Goal: Information Seeking & Learning: Check status

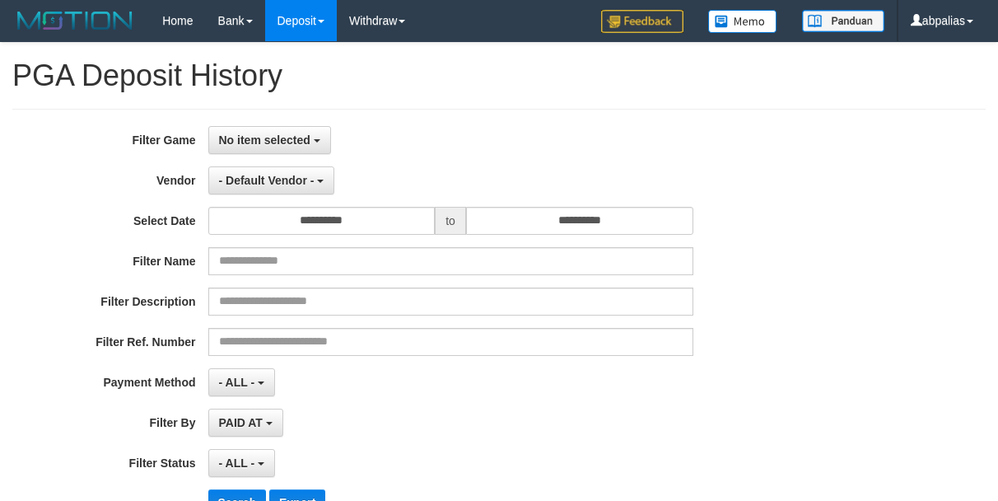
select select
select select "**"
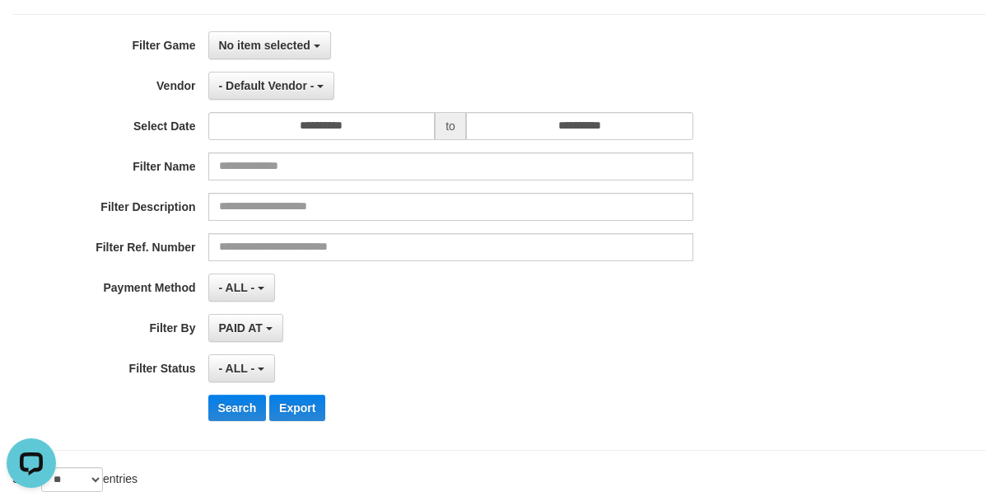
scroll to position [94, 0]
click at [249, 59] on button "No item selected" at bounding box center [269, 46] width 123 height 28
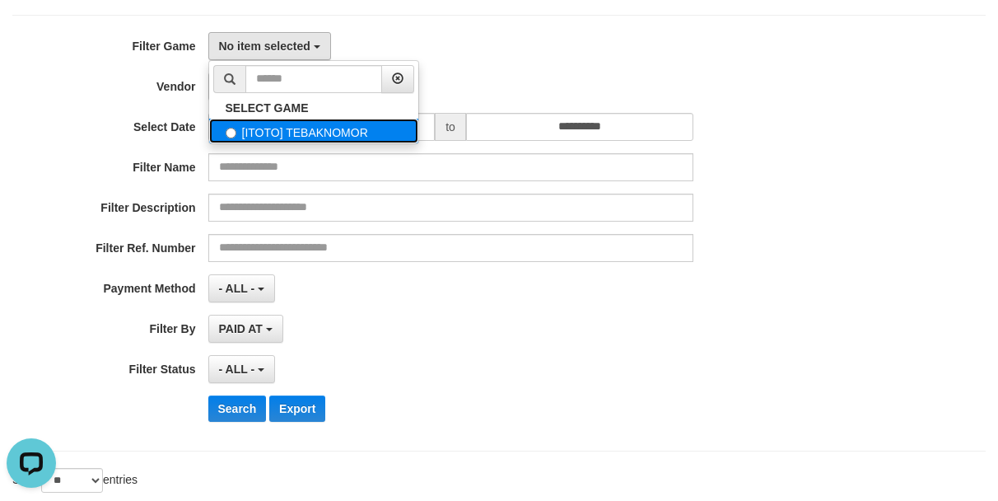
click at [250, 129] on label "[ITOTO] TEBAKNOMOR" at bounding box center [313, 131] width 209 height 25
select select "***"
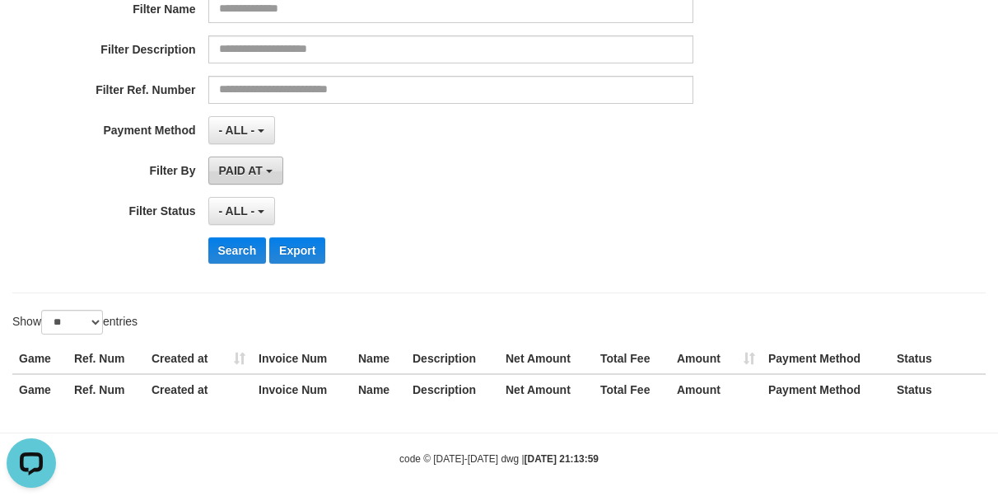
scroll to position [259, 0]
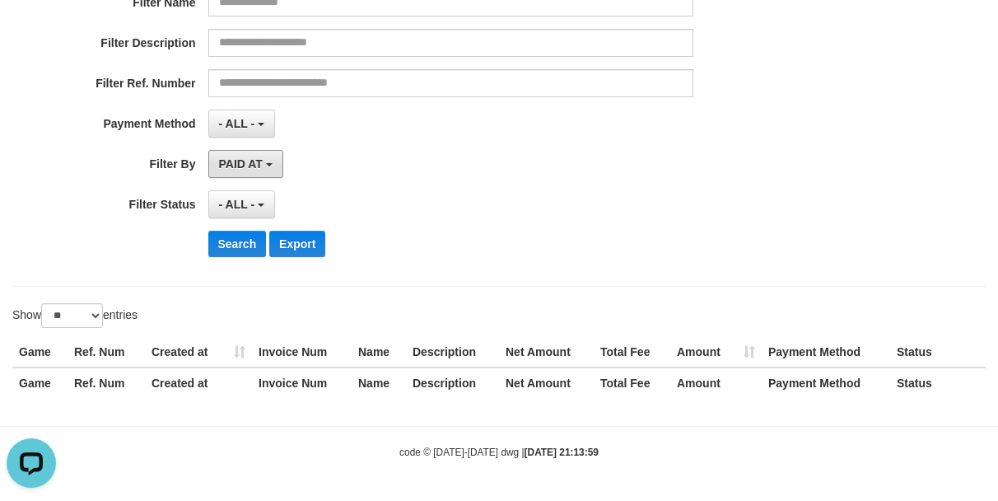
drag, startPoint x: 237, startPoint y: 175, endPoint x: 241, endPoint y: 184, distance: 9.9
click at [237, 174] on button "PAID AT" at bounding box center [245, 164] width 75 height 28
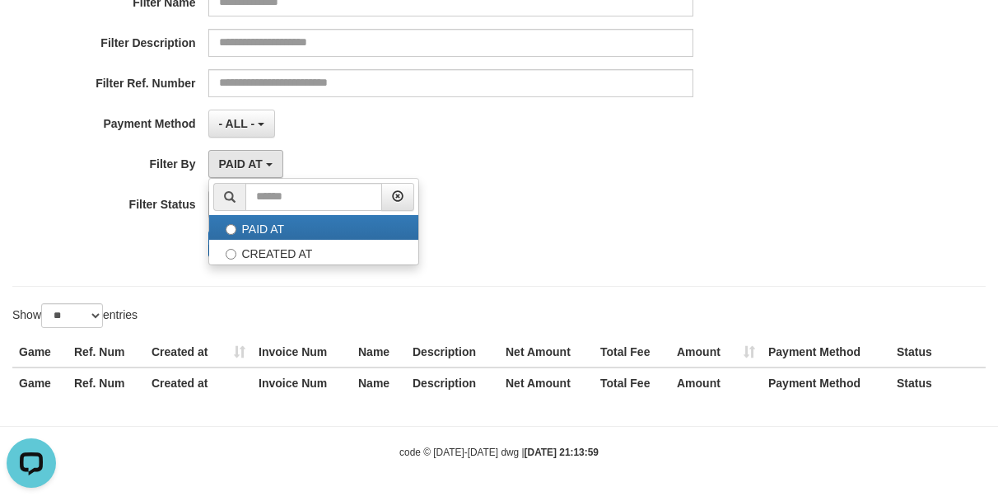
drag, startPoint x: 246, startPoint y: 212, endPoint x: 247, endPoint y: 233, distance: 20.6
click at [247, 214] on ul "PAID AT CREATED AT" at bounding box center [313, 221] width 211 height 87
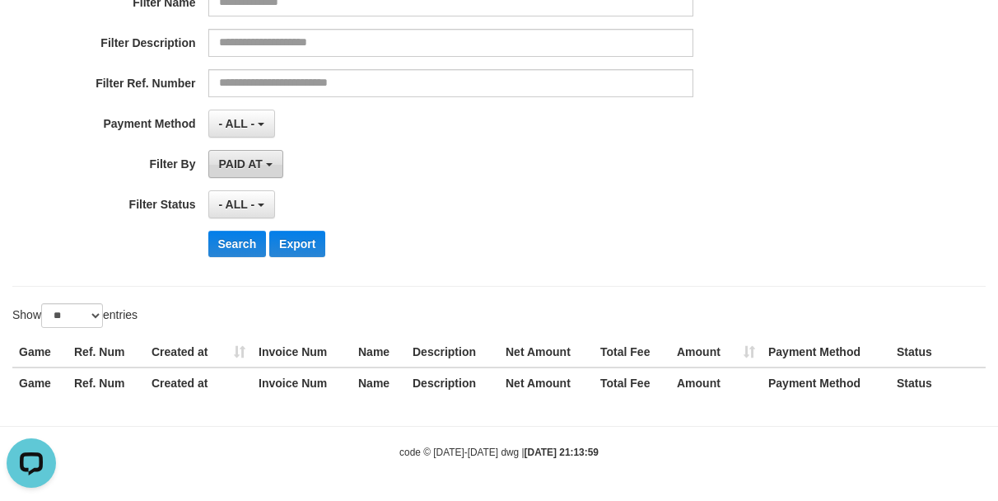
click at [261, 157] on span "PAID AT" at bounding box center [241, 163] width 44 height 13
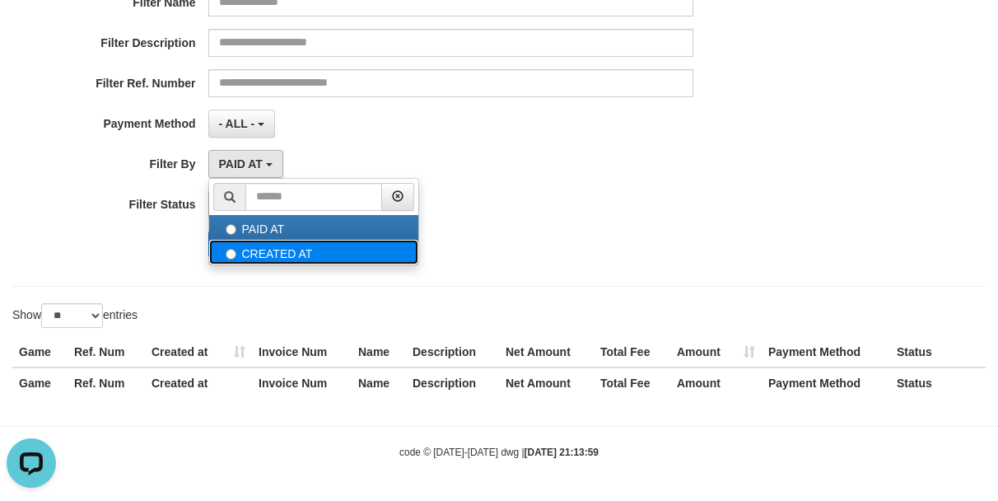
click at [267, 261] on label "CREATED AT" at bounding box center [313, 252] width 209 height 25
select select "*"
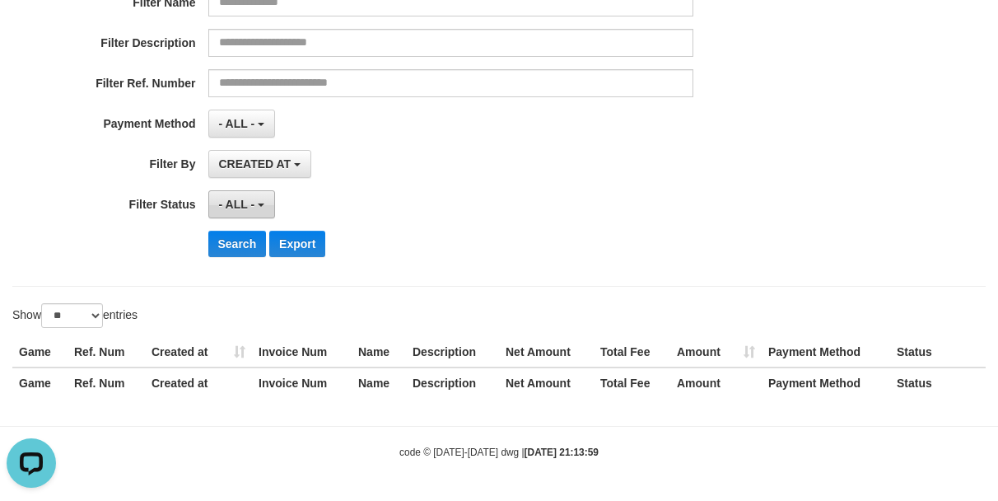
click at [226, 203] on span "- ALL -" at bounding box center [237, 204] width 36 height 13
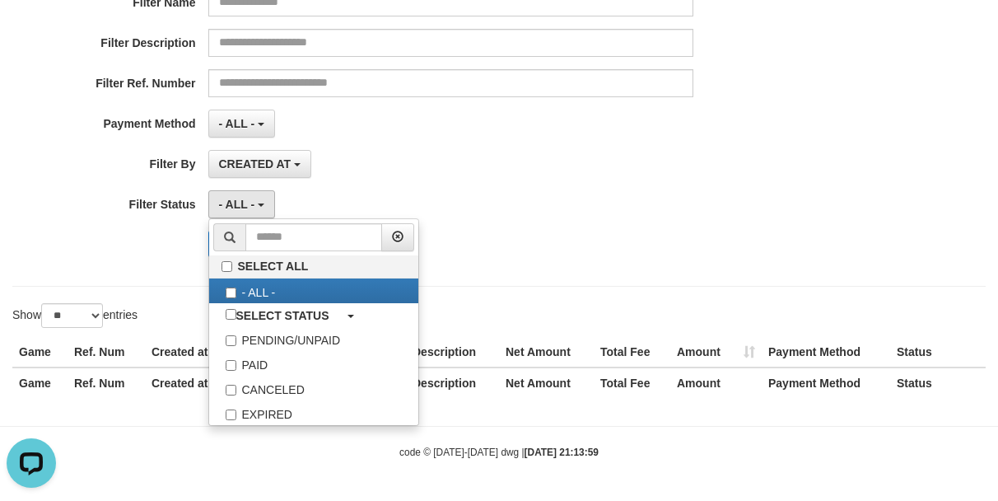
drag, startPoint x: 159, startPoint y: 201, endPoint x: 185, endPoint y: 213, distance: 29.1
click at [166, 206] on label "Filter Status" at bounding box center [104, 201] width 208 height 22
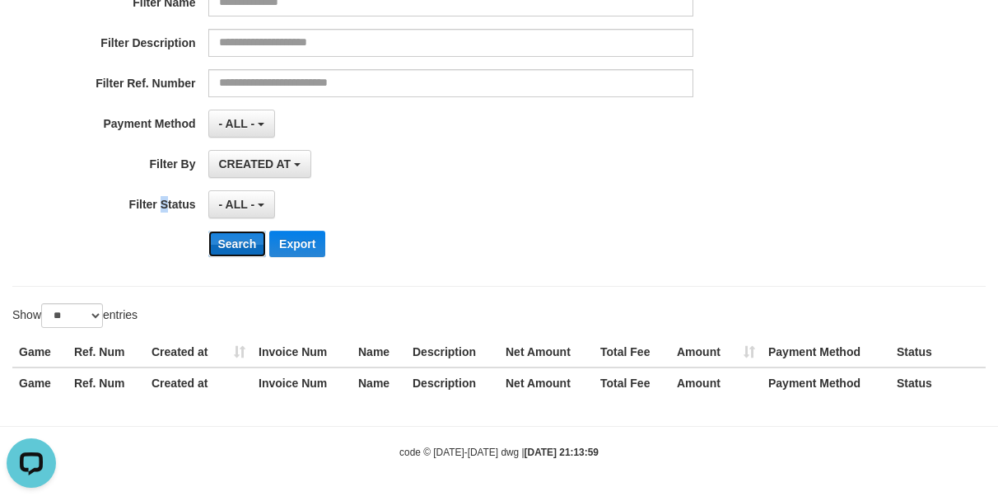
click at [213, 239] on button "Search" at bounding box center [237, 244] width 58 height 26
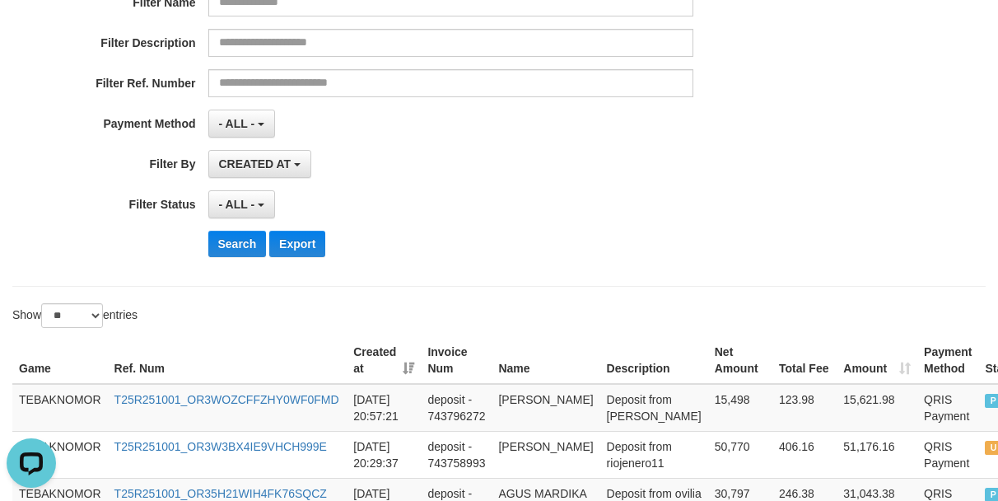
click at [586, 240] on div "Search Export" at bounding box center [520, 244] width 624 height 26
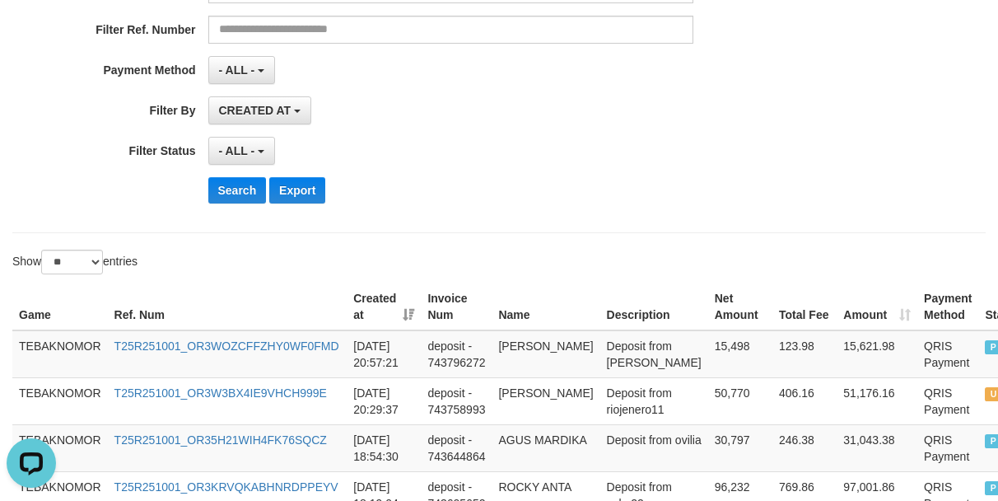
scroll to position [341, 0]
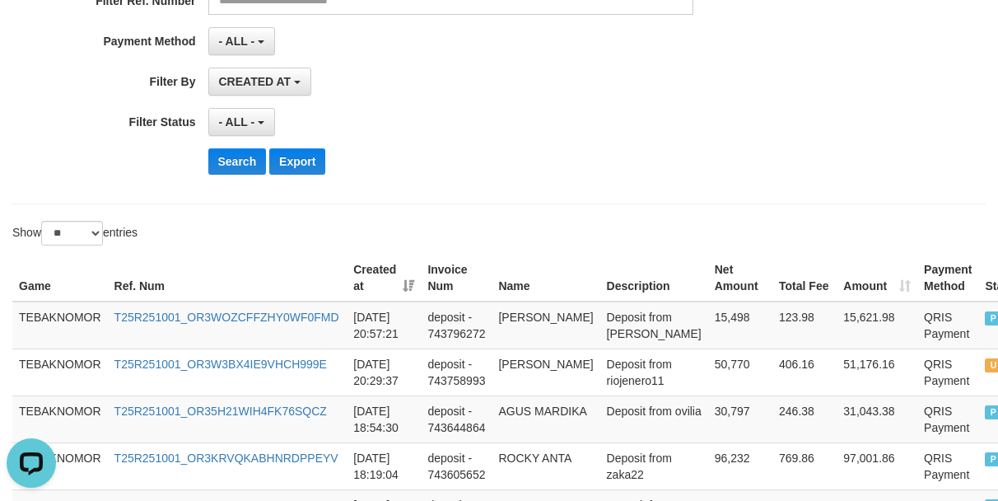
drag, startPoint x: 733, startPoint y: 187, endPoint x: 715, endPoint y: 180, distance: 19.3
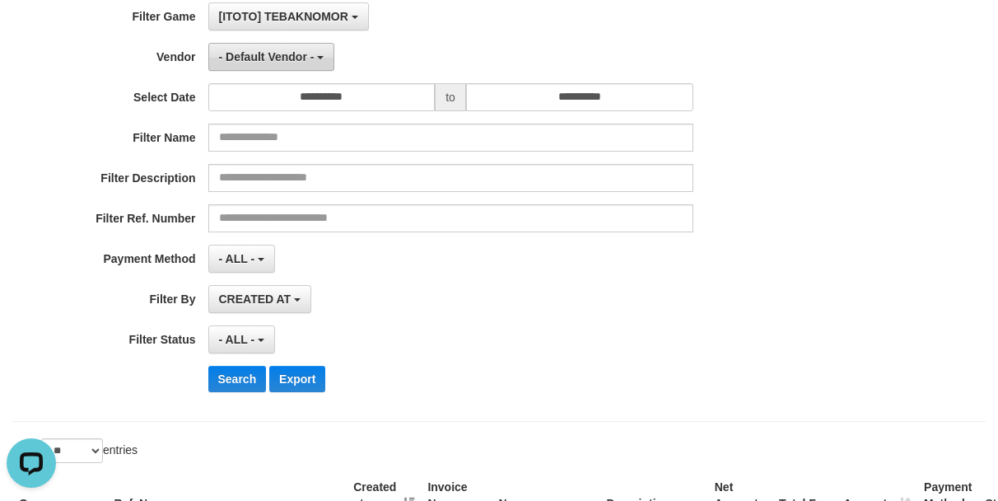
scroll to position [94, 0]
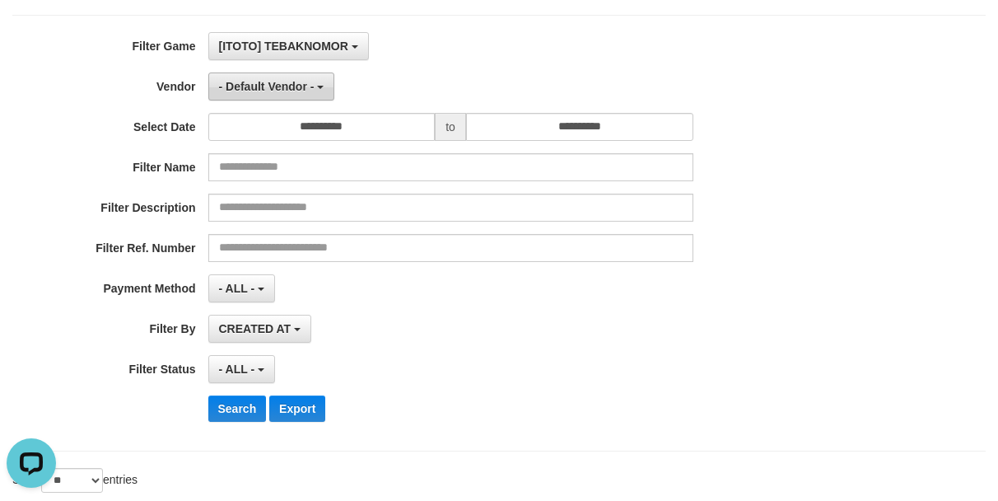
click at [276, 80] on span "- Default Vendor -" at bounding box center [267, 86] width 96 height 13
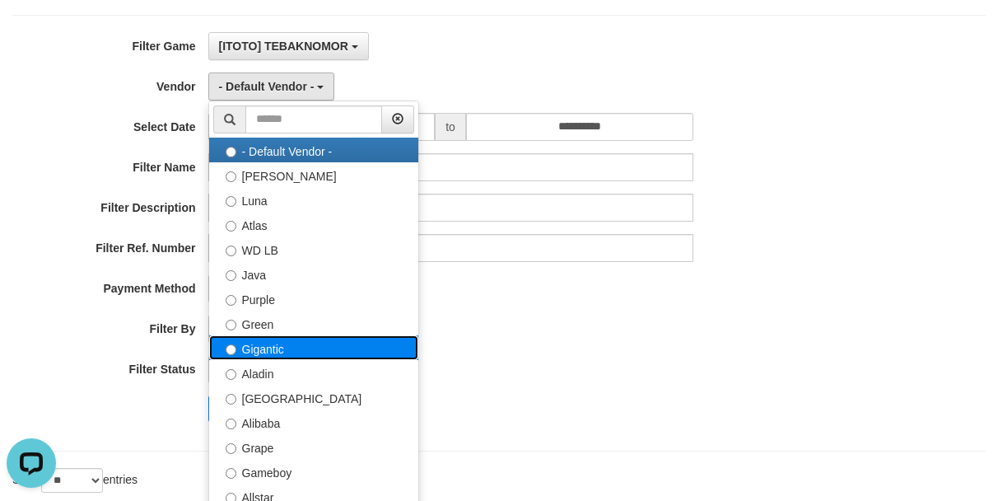
click at [303, 351] on label "Gigantic" at bounding box center [313, 347] width 209 height 25
select select "**********"
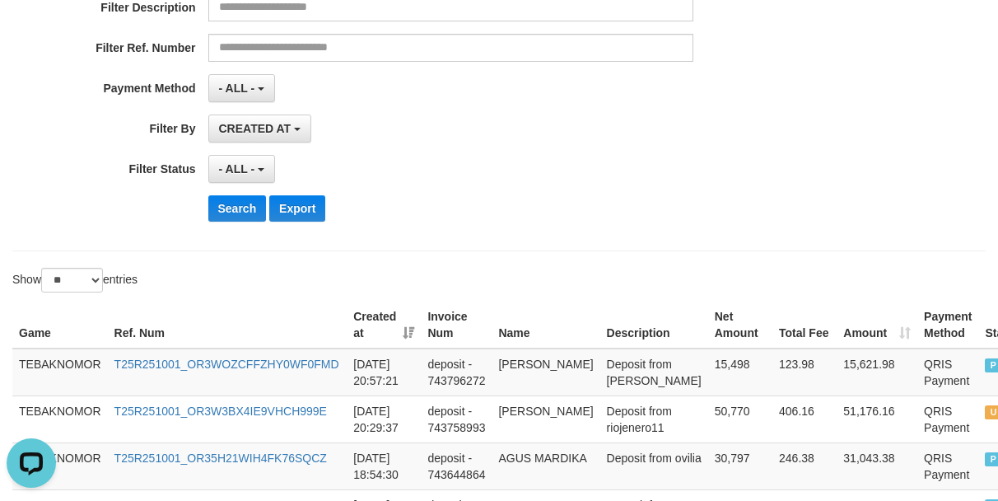
scroll to position [423, 0]
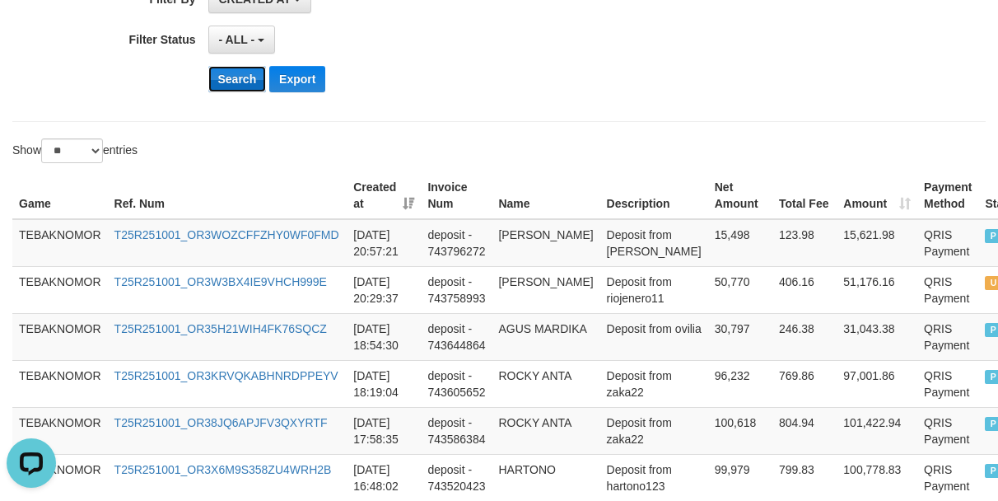
click at [226, 87] on button "Search" at bounding box center [237, 79] width 58 height 26
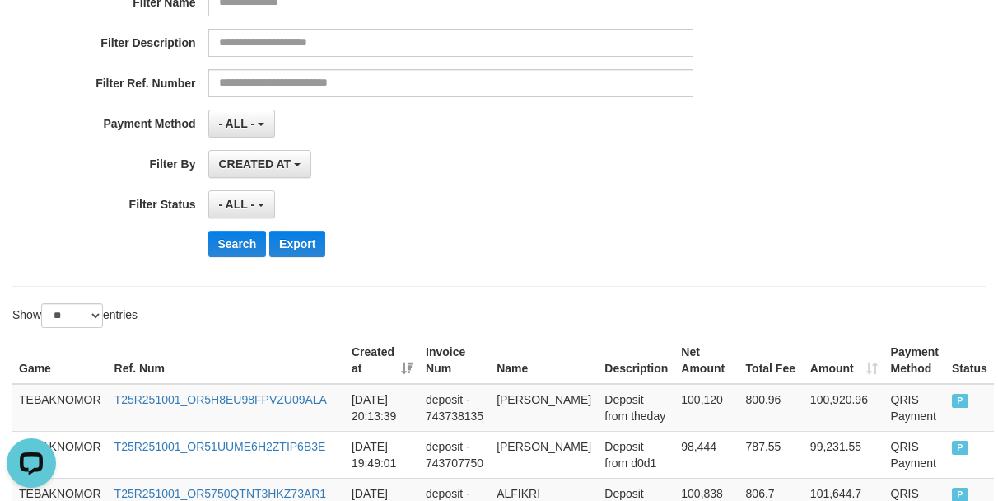
scroll to position [0, 0]
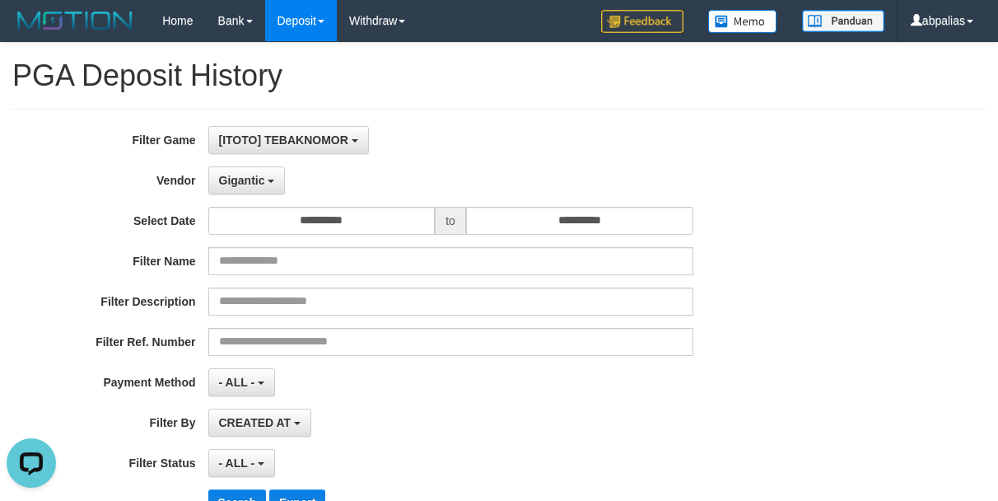
click at [242, 194] on div "**********" at bounding box center [416, 327] width 832 height 402
click at [222, 180] on span "Gigantic" at bounding box center [242, 180] width 46 height 13
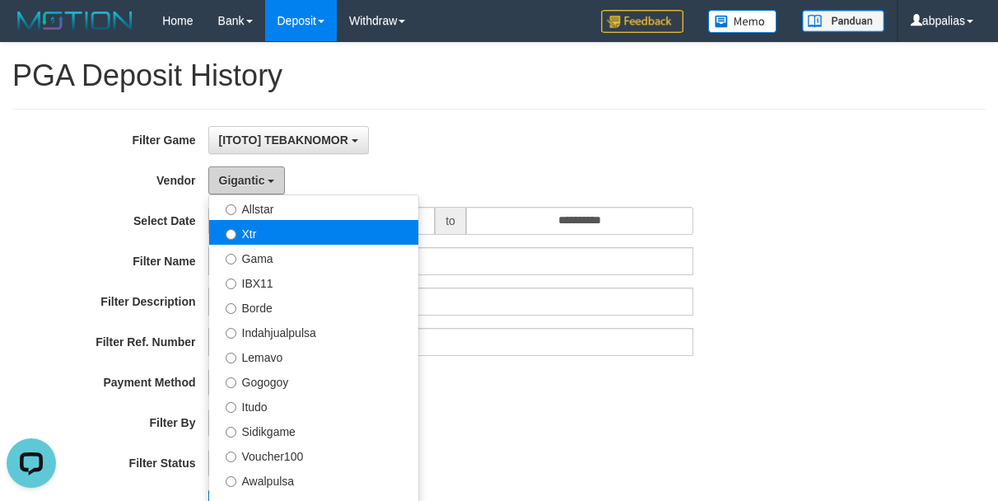
scroll to position [412, 0]
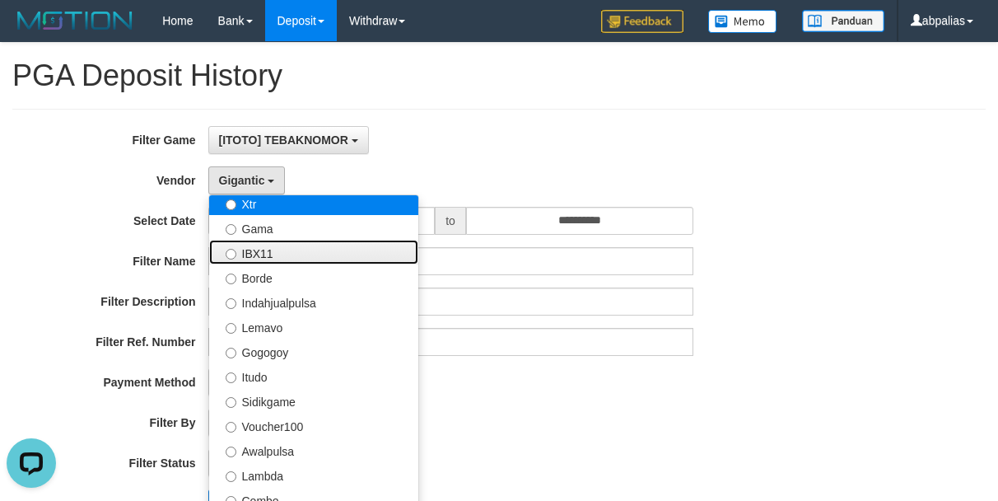
click at [287, 258] on label "IBX11" at bounding box center [313, 252] width 209 height 25
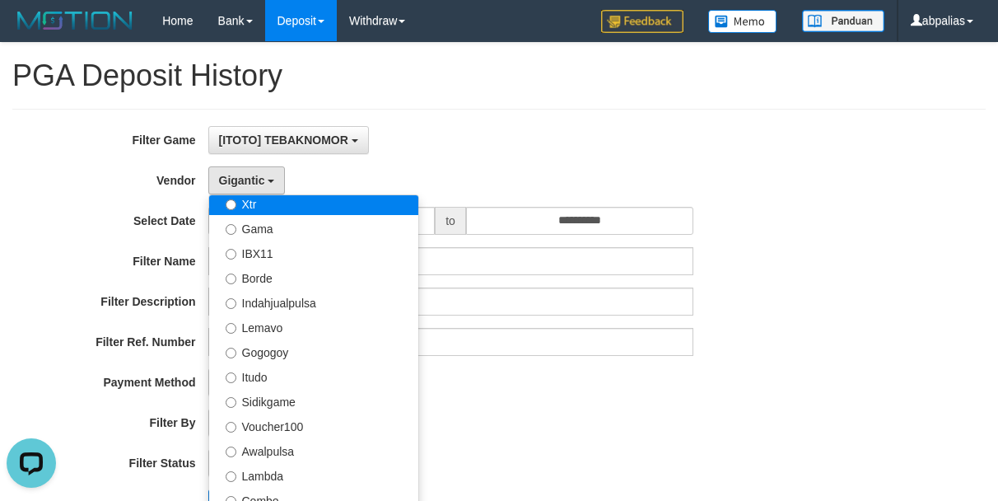
select select "**********"
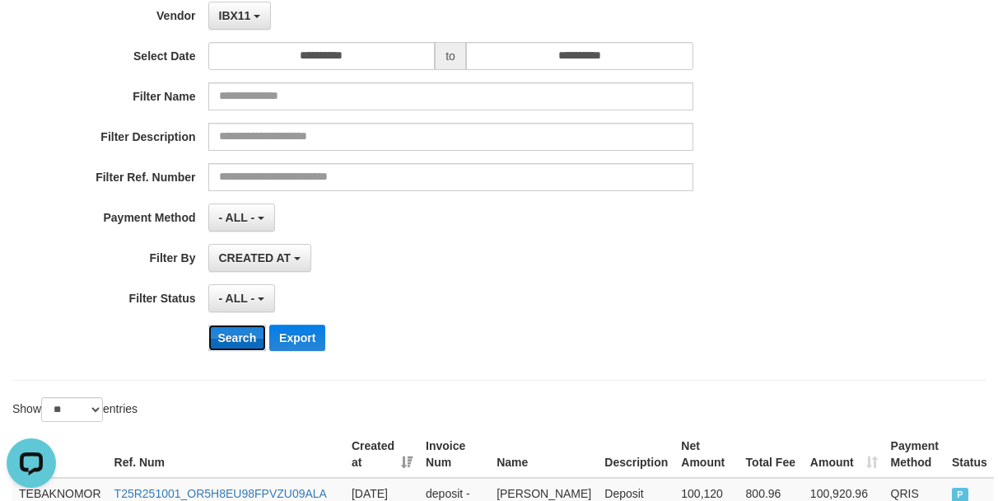
click at [239, 336] on button "Search" at bounding box center [237, 337] width 58 height 26
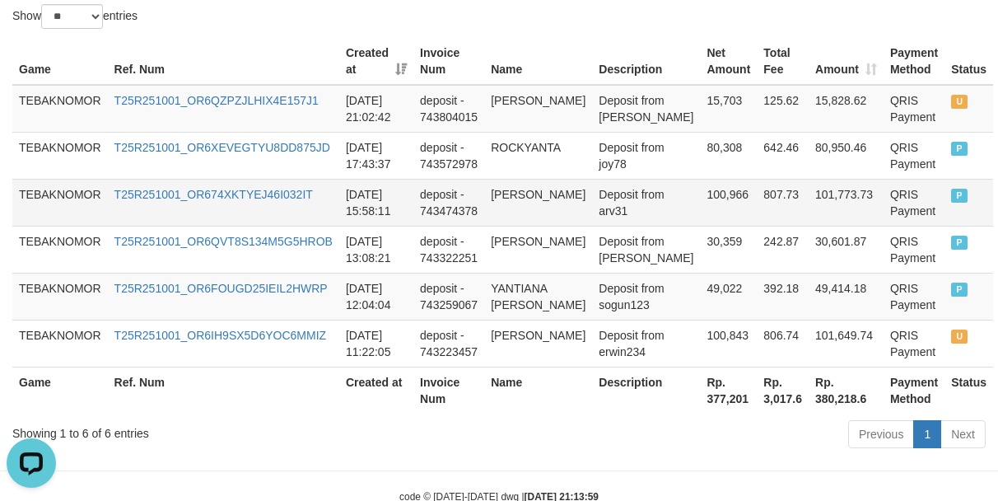
scroll to position [576, 0]
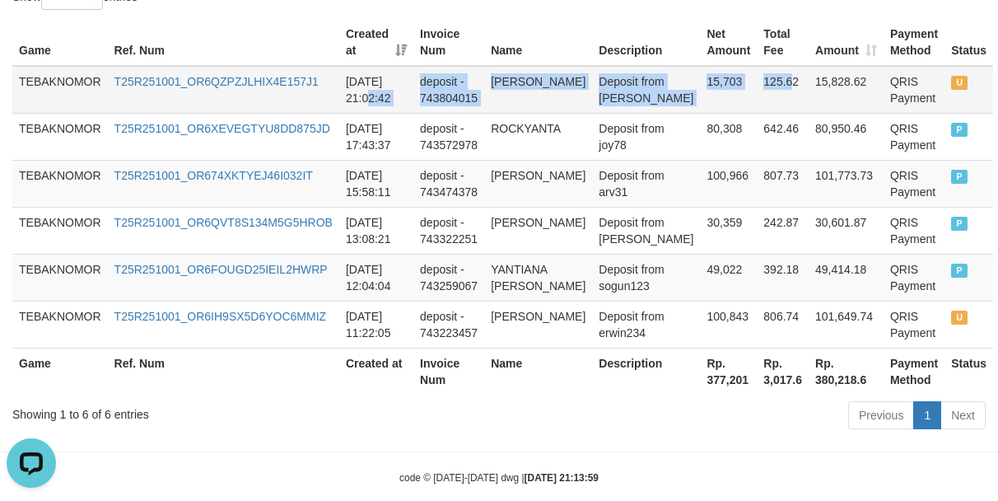
drag, startPoint x: 349, startPoint y: 99, endPoint x: 617, endPoint y: 110, distance: 267.8
click at [718, 92] on tr "TEBAKNOMOR T25R251001_OR6QZPZJLHIX4E157J1 [DATE] 21:02:42 deposit - 743804015 […" at bounding box center [502, 90] width 981 height 48
click at [617, 110] on td "Deposit from [PERSON_NAME]" at bounding box center [646, 90] width 108 height 48
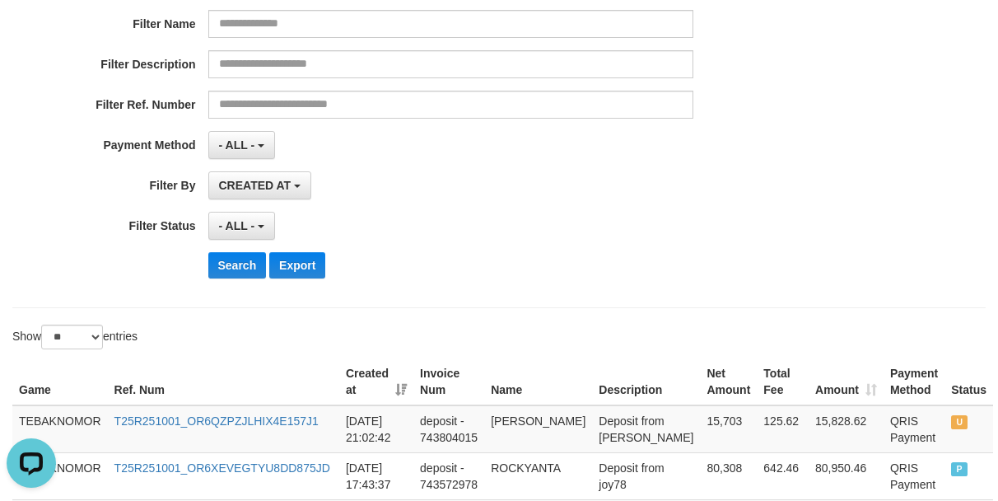
scroll to position [165, 0]
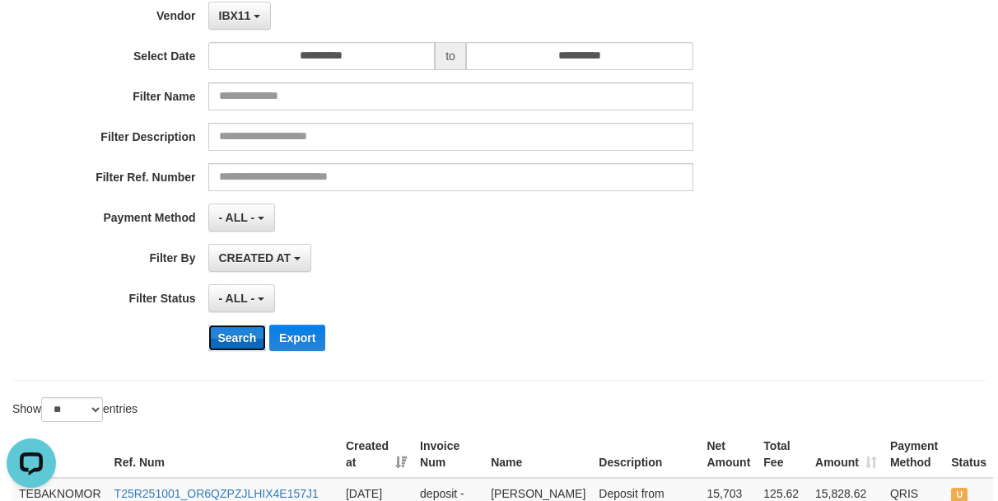
click at [231, 333] on button "Search" at bounding box center [237, 337] width 58 height 26
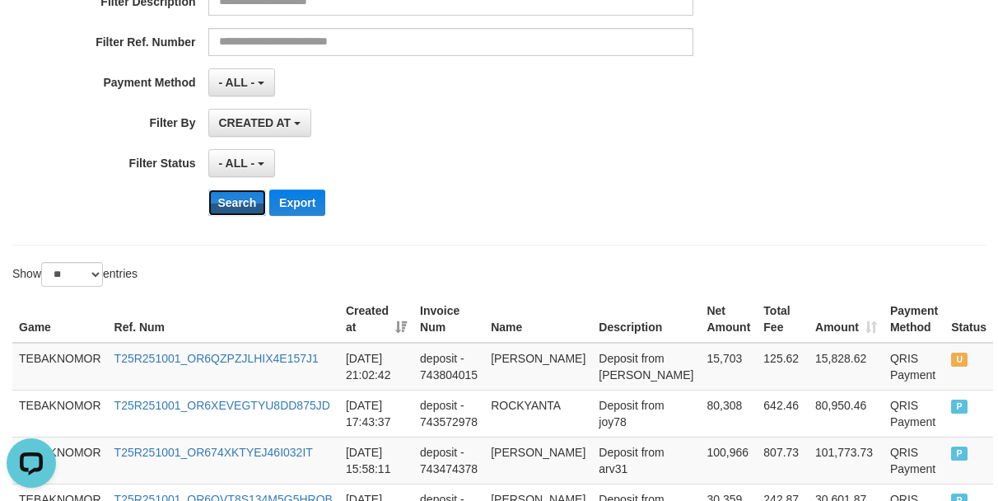
scroll to position [329, 0]
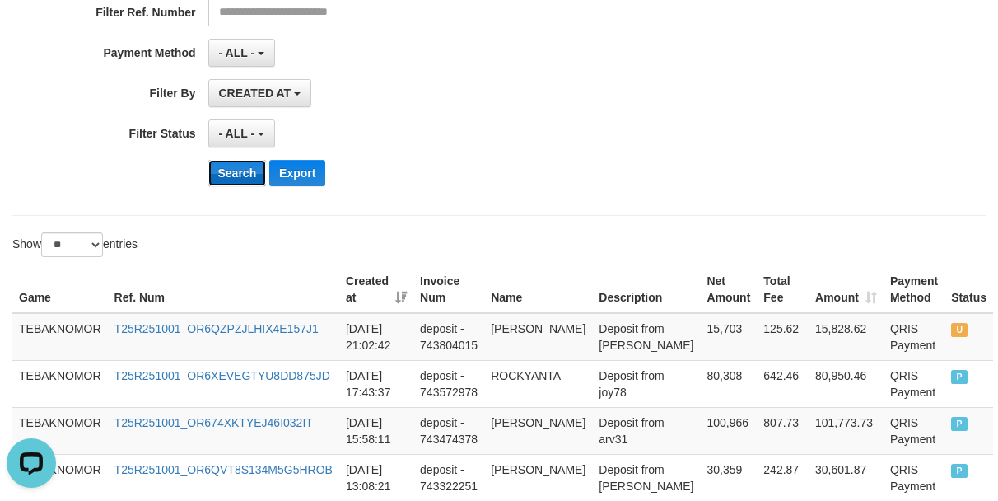
click at [228, 175] on button "Search" at bounding box center [237, 173] width 58 height 26
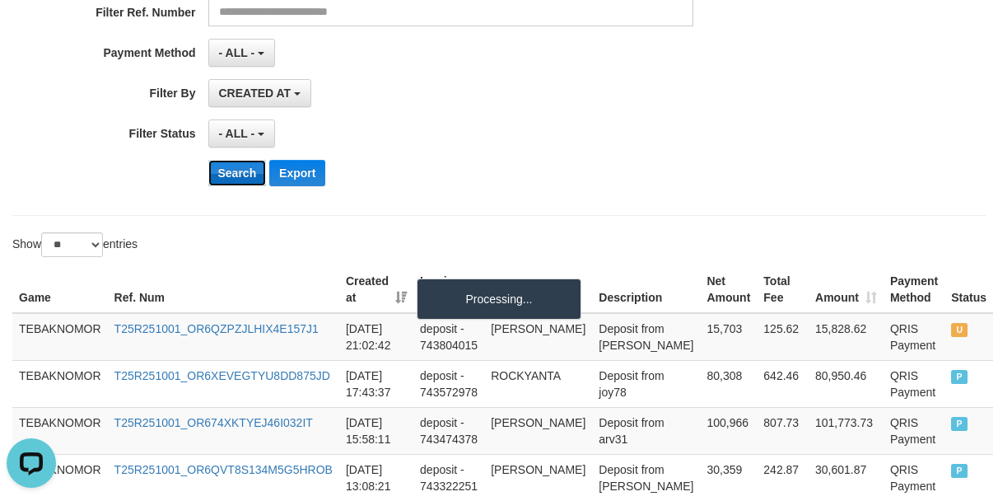
click at [228, 175] on button "Search" at bounding box center [237, 173] width 58 height 26
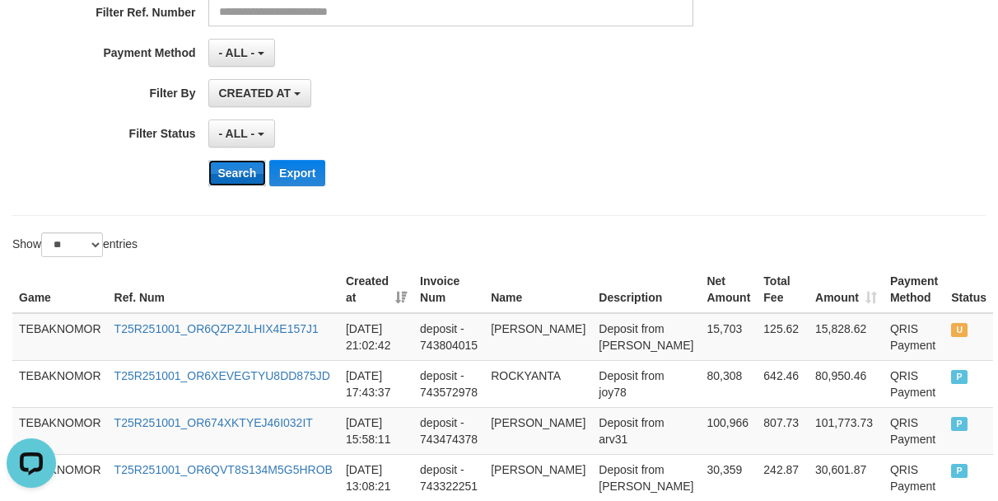
click at [228, 175] on button "Search" at bounding box center [237, 173] width 58 height 26
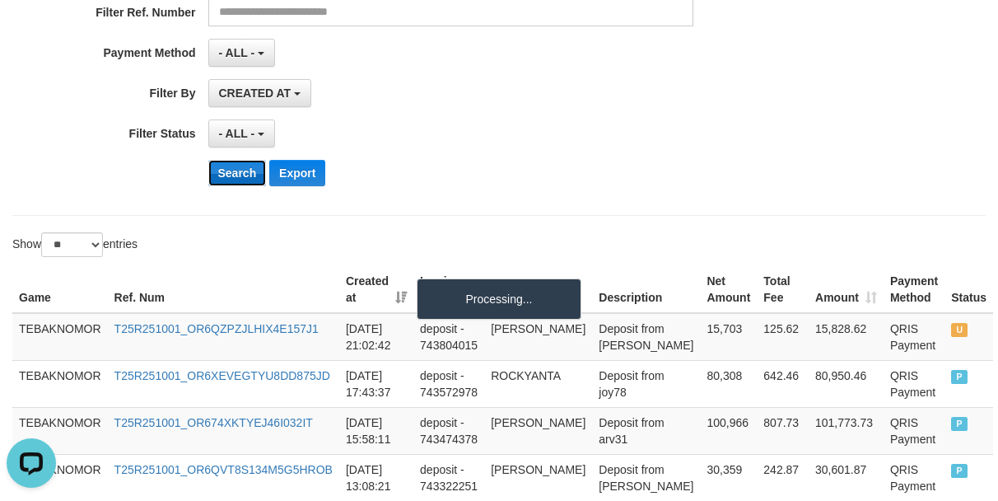
click at [228, 175] on button "Search" at bounding box center [237, 173] width 58 height 26
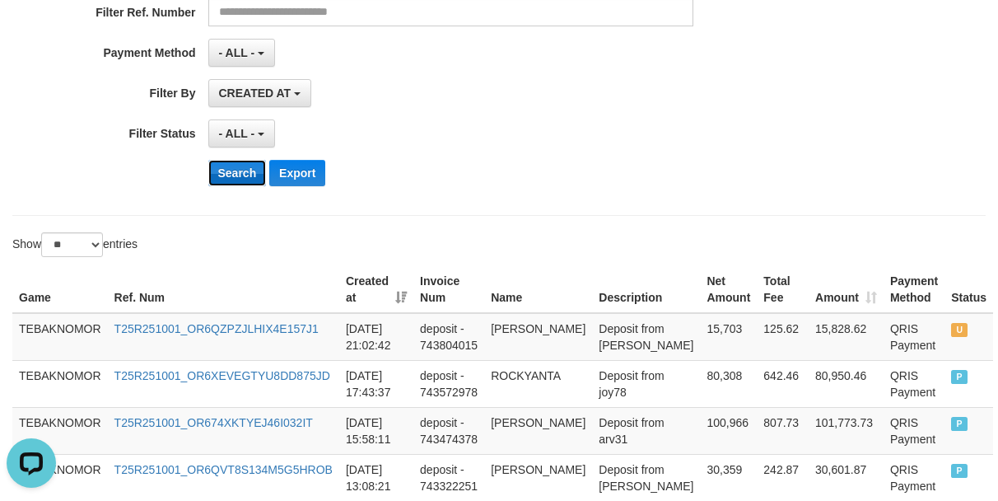
click at [228, 175] on button "Search" at bounding box center [237, 173] width 58 height 26
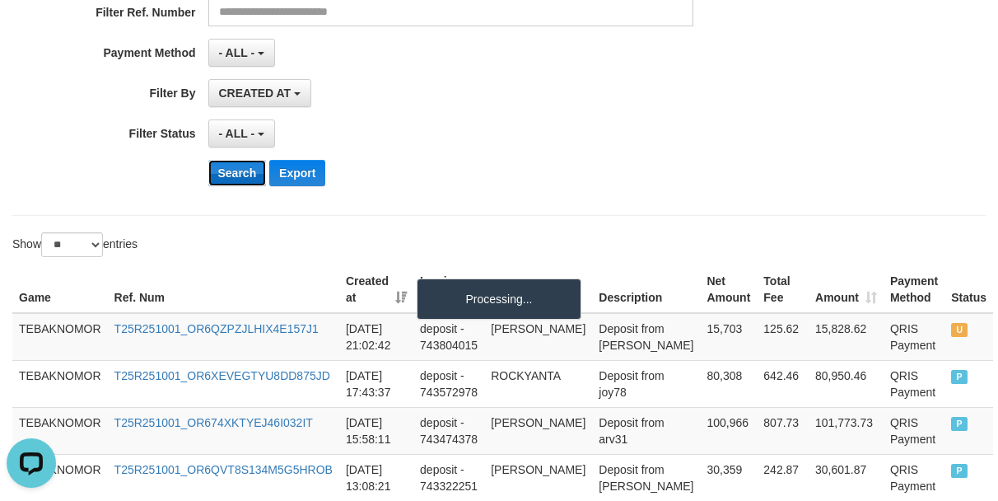
click at [228, 175] on button "Search" at bounding box center [237, 173] width 58 height 26
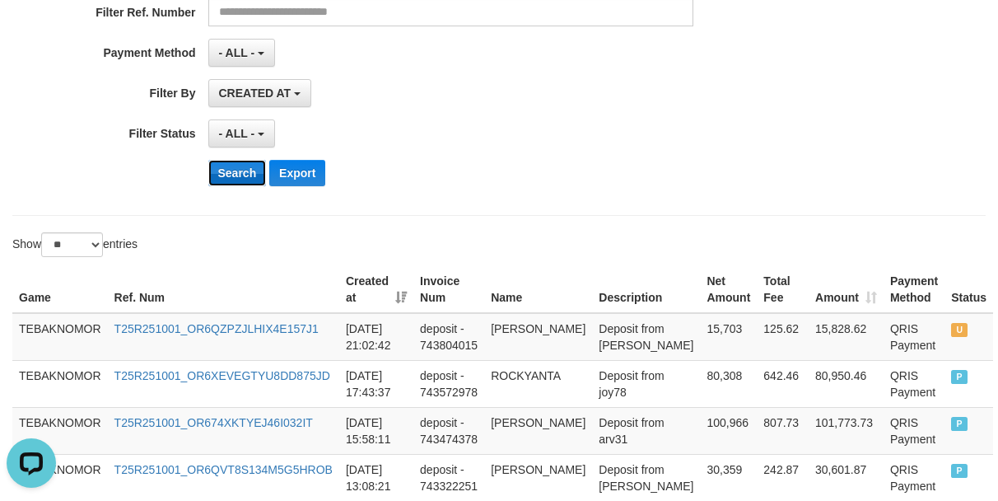
click at [228, 175] on button "Search" at bounding box center [237, 173] width 58 height 26
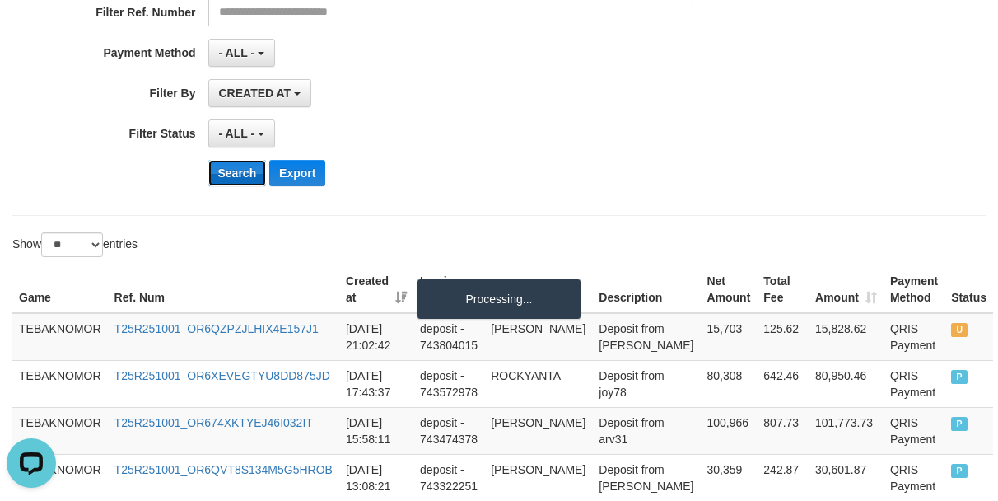
click at [228, 175] on button "Search" at bounding box center [237, 173] width 58 height 26
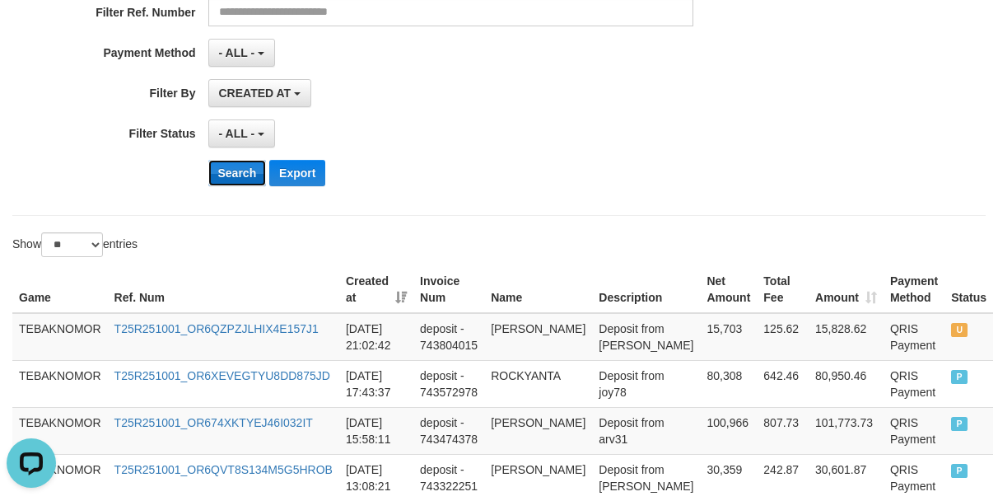
click at [228, 175] on button "Search" at bounding box center [237, 173] width 58 height 26
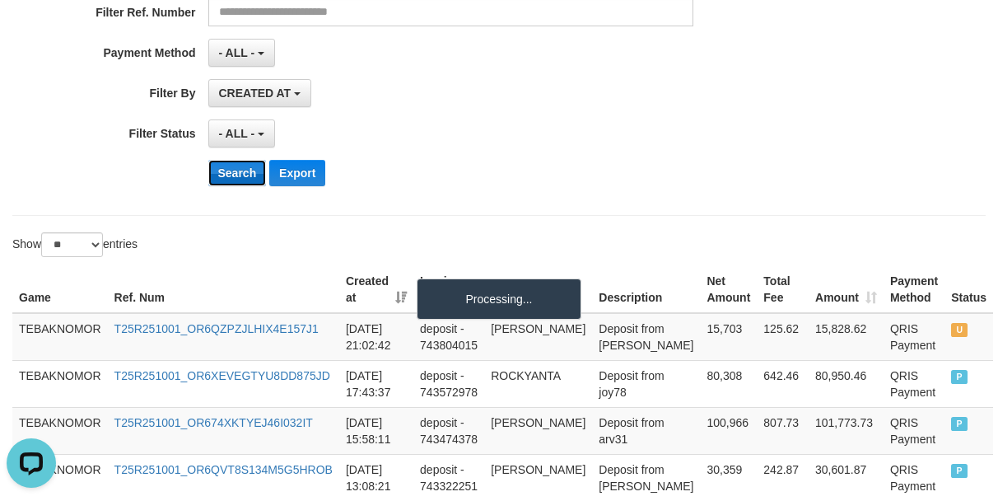
click at [228, 175] on button "Search" at bounding box center [237, 173] width 58 height 26
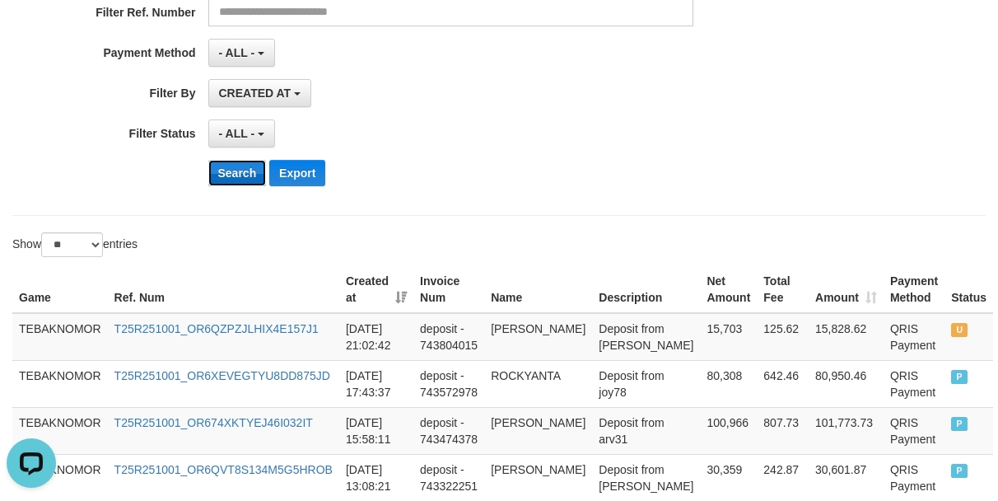
click at [228, 175] on button "Search" at bounding box center [237, 173] width 58 height 26
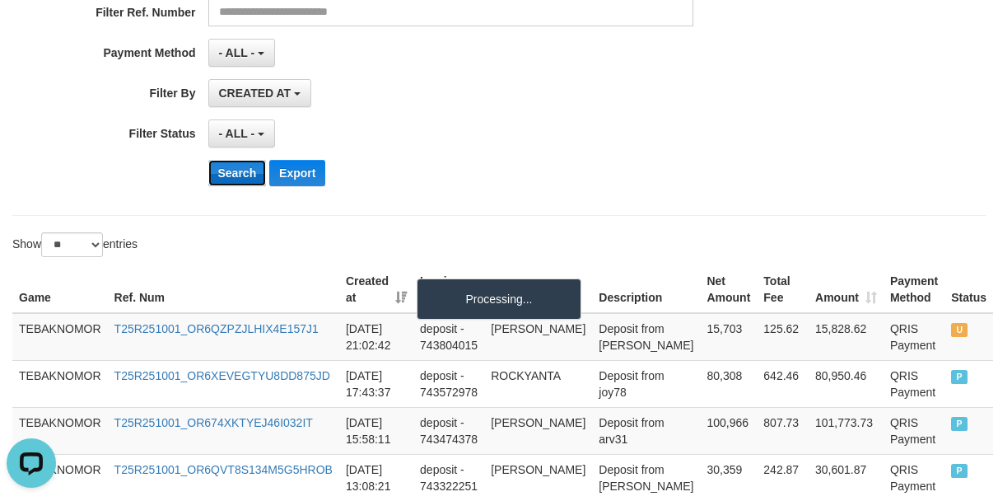
click at [228, 175] on button "Search" at bounding box center [237, 173] width 58 height 26
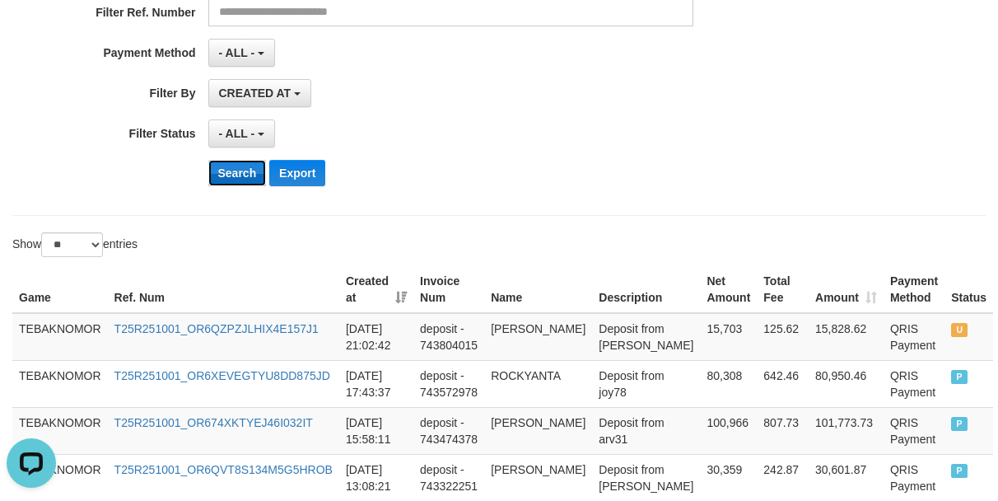
click at [245, 172] on button "Search" at bounding box center [237, 173] width 58 height 26
drag, startPoint x: 781, startPoint y: 333, endPoint x: 786, endPoint y: 344, distance: 12.2
click at [834, 334] on td "15,828.62" at bounding box center [846, 337] width 75 height 48
click at [809, 344] on td "15,828.62" at bounding box center [846, 337] width 75 height 48
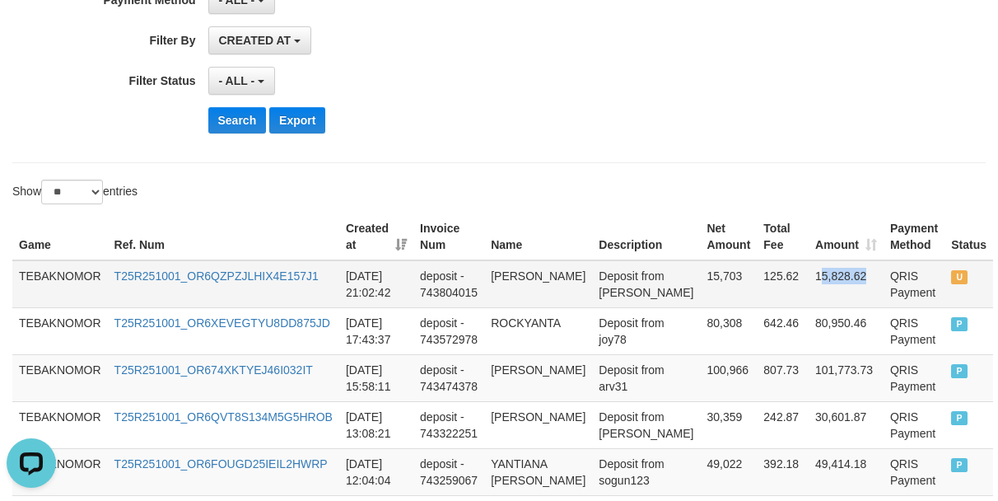
scroll to position [412, 0]
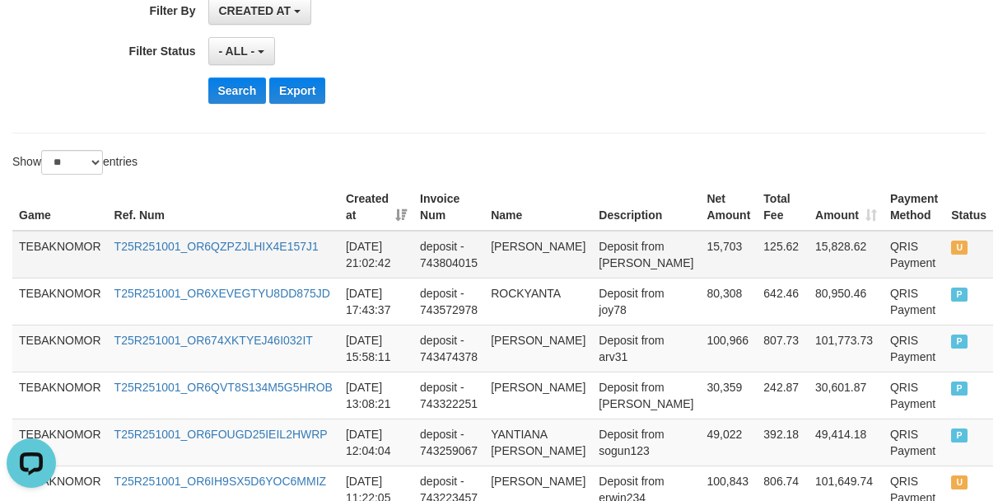
click at [951, 244] on span "U" at bounding box center [959, 247] width 16 height 14
drag, startPoint x: 779, startPoint y: 268, endPoint x: 623, endPoint y: 272, distance: 155.7
click at [623, 272] on tr "TEBAKNOMOR T25R251001_OR6QZPZJLHIX4E157J1 [DATE] 21:02:42 deposit - 743804015 […" at bounding box center [502, 255] width 981 height 48
click at [623, 278] on td "Deposit from [PERSON_NAME]" at bounding box center [646, 255] width 108 height 48
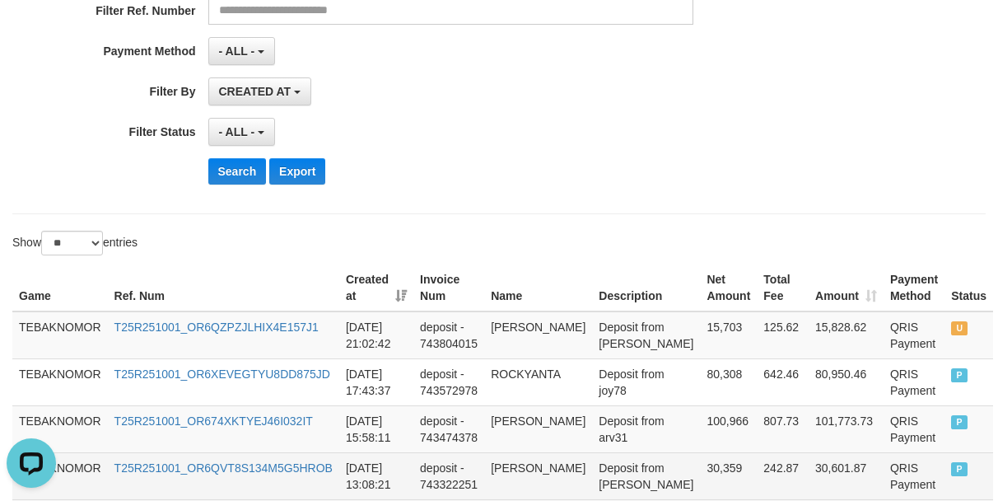
scroll to position [329, 0]
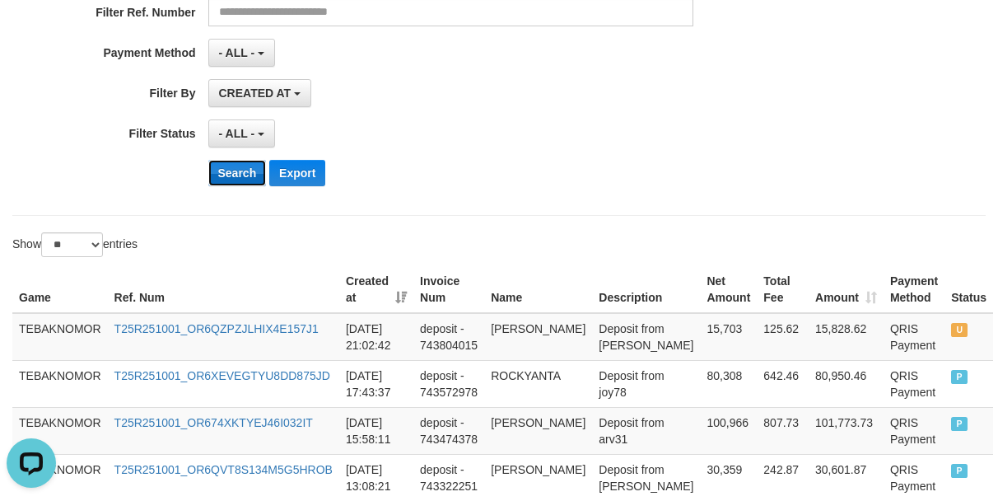
click at [225, 179] on button "Search" at bounding box center [237, 173] width 58 height 26
click at [231, 171] on button "Search" at bounding box center [237, 173] width 58 height 26
